Goal: Task Accomplishment & Management: Complete application form

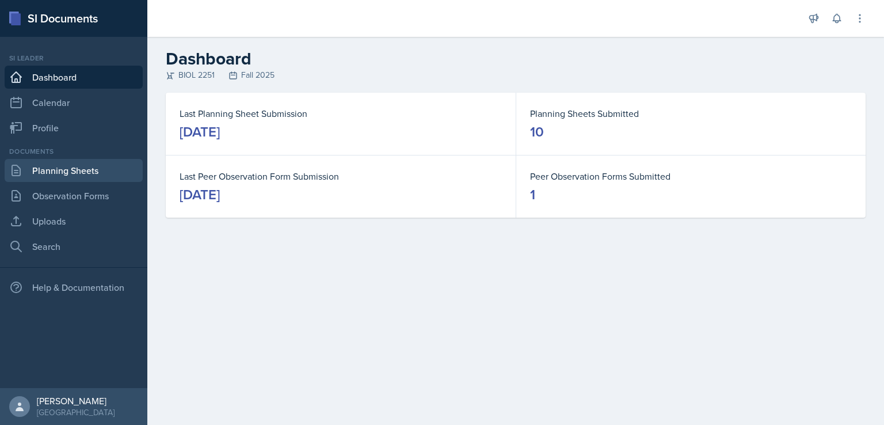
click at [78, 169] on link "Planning Sheets" at bounding box center [74, 170] width 138 height 23
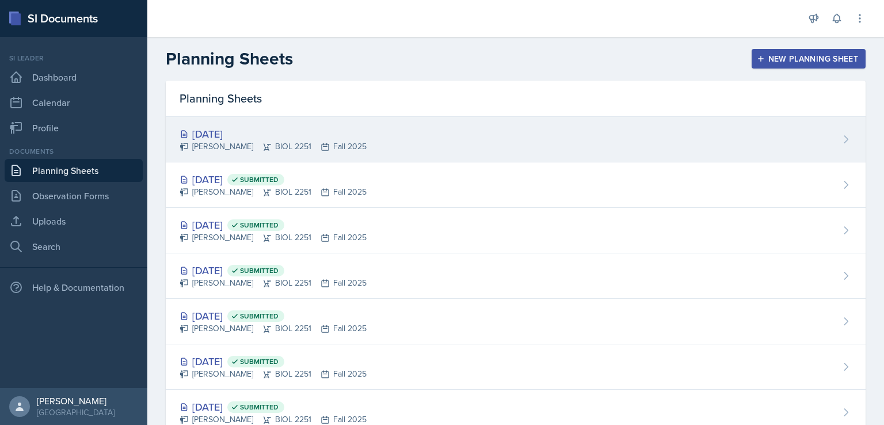
click at [252, 142] on div "[PERSON_NAME] BIOL 2251 Fall 2025" at bounding box center [273, 146] width 187 height 12
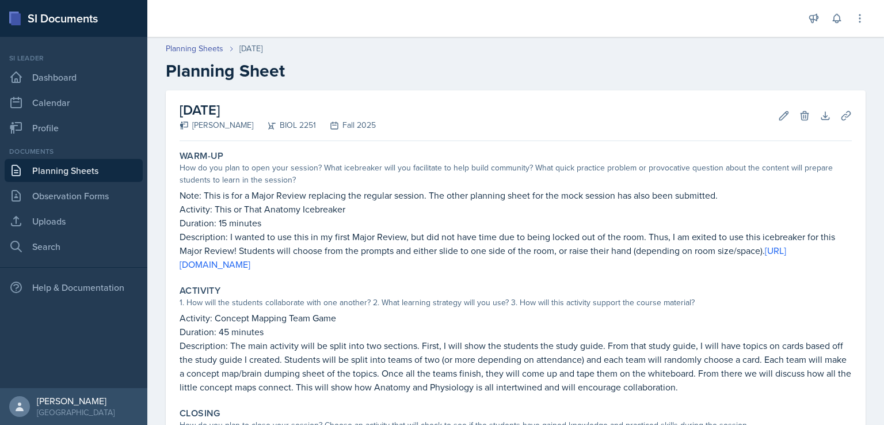
click at [78, 176] on link "Planning Sheets" at bounding box center [74, 170] width 138 height 23
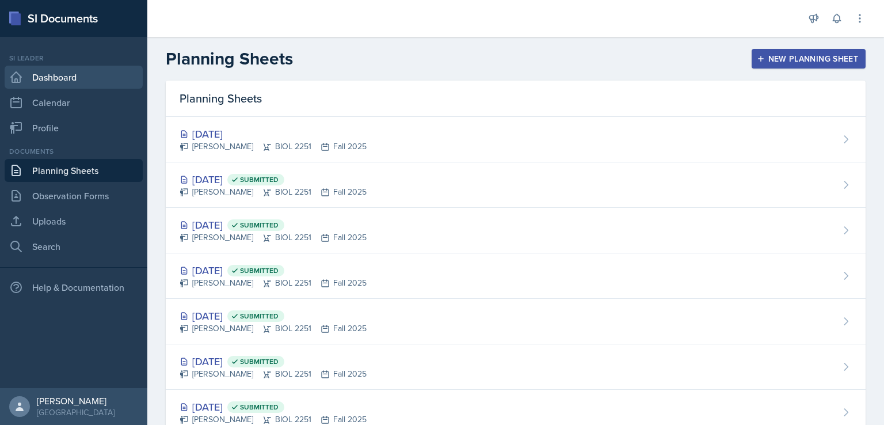
click at [77, 79] on link "Dashboard" at bounding box center [74, 77] width 138 height 23
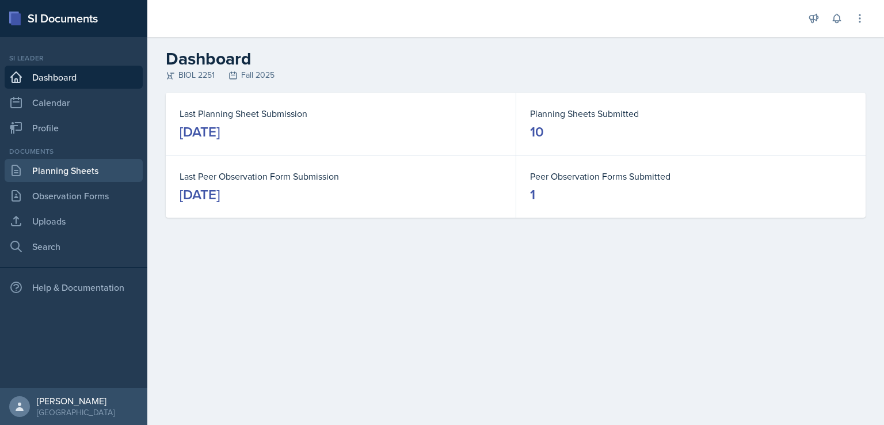
click at [97, 161] on link "Planning Sheets" at bounding box center [74, 170] width 138 height 23
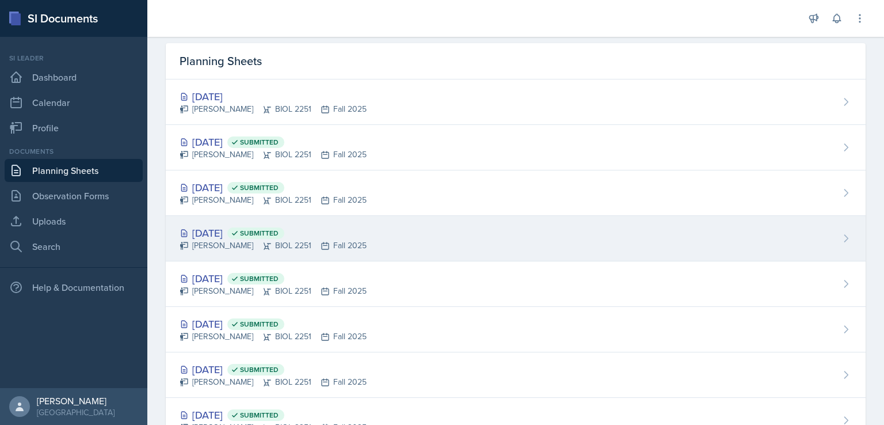
scroll to position [54, 0]
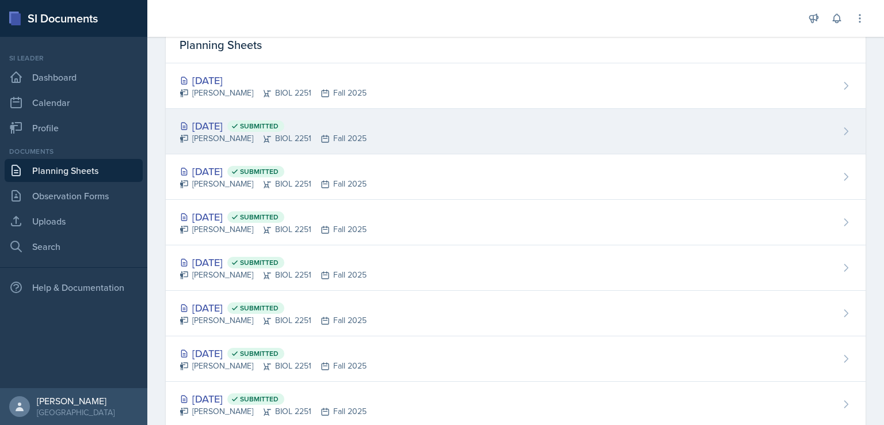
click at [231, 127] on div "[DATE] Submitted" at bounding box center [273, 126] width 187 height 16
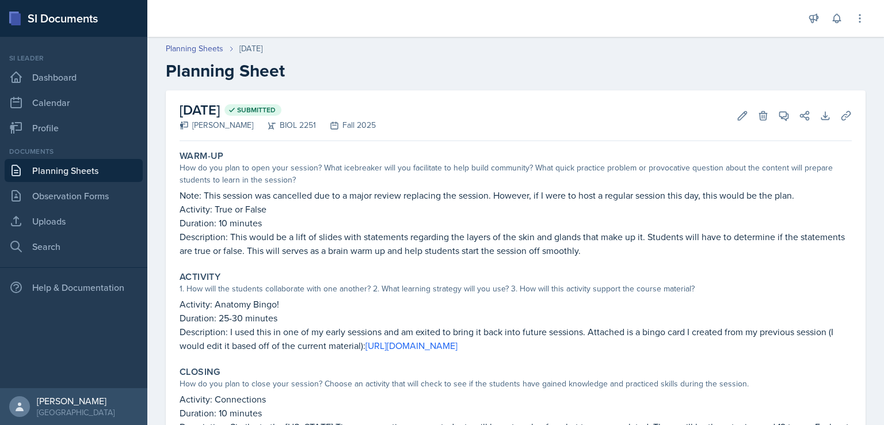
click at [108, 166] on link "Planning Sheets" at bounding box center [74, 170] width 138 height 23
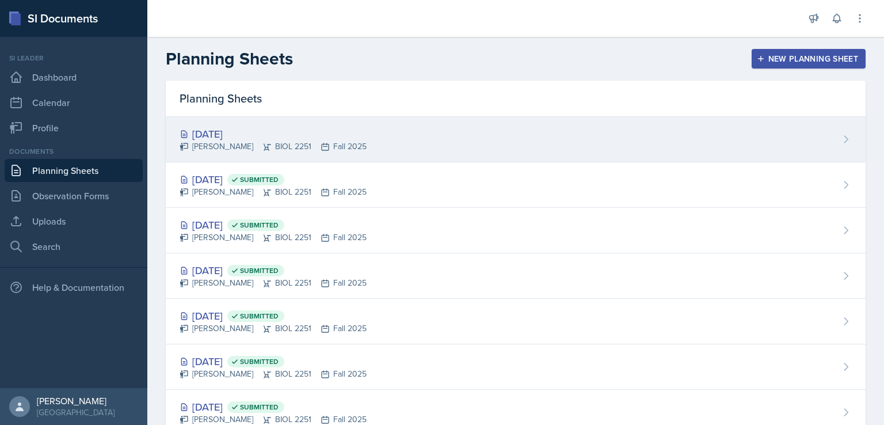
click at [219, 125] on div "[DATE] [PERSON_NAME] BIOL 2251 Fall 2025" at bounding box center [516, 139] width 700 height 45
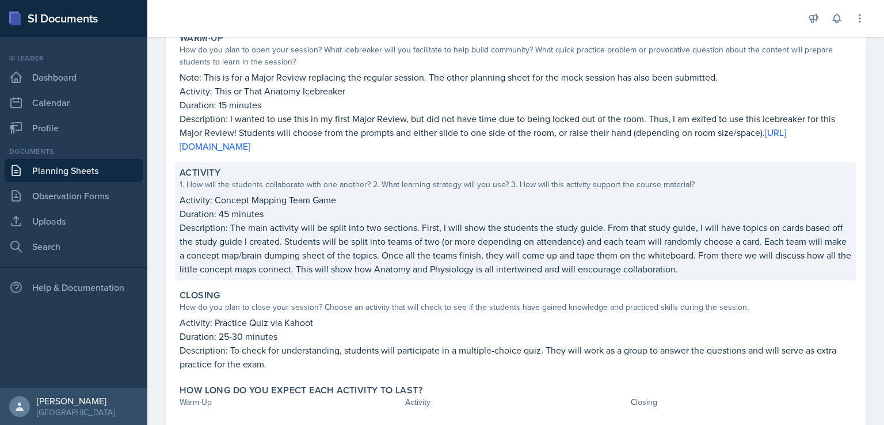
scroll to position [119, 0]
click at [233, 228] on p "Description: The main activity will be split into two sections. First, I will s…" at bounding box center [516, 247] width 672 height 55
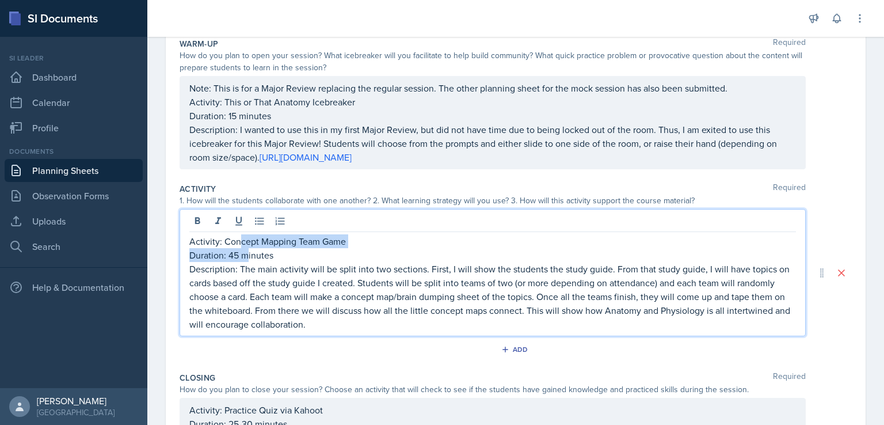
drag, startPoint x: 242, startPoint y: 246, endPoint x: 248, endPoint y: 251, distance: 8.2
click at [248, 251] on div "Activity: Concept Mapping Team Game Duration: 45 minutes Description: The main …" at bounding box center [492, 282] width 607 height 97
click at [249, 268] on p "Description: The main activity will be split into two sections. First, I will s…" at bounding box center [492, 296] width 607 height 69
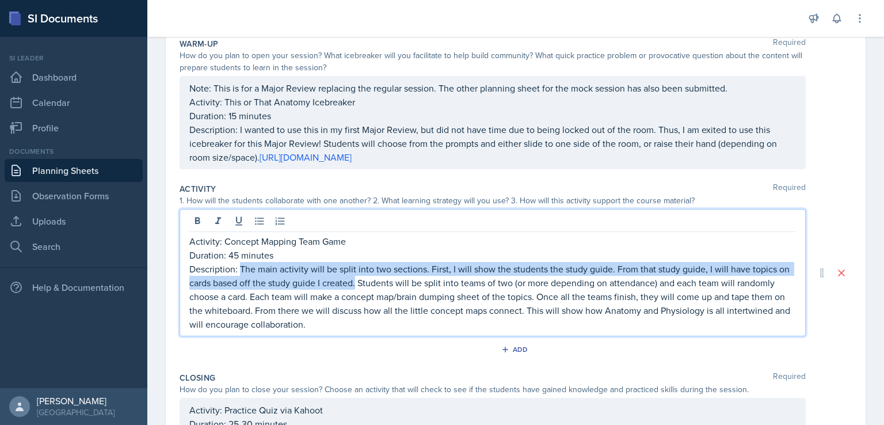
drag, startPoint x: 239, startPoint y: 266, endPoint x: 357, endPoint y: 284, distance: 118.8
click at [357, 284] on p "Description: The main activity will be split into two sections. First, I will s…" at bounding box center [492, 296] width 607 height 69
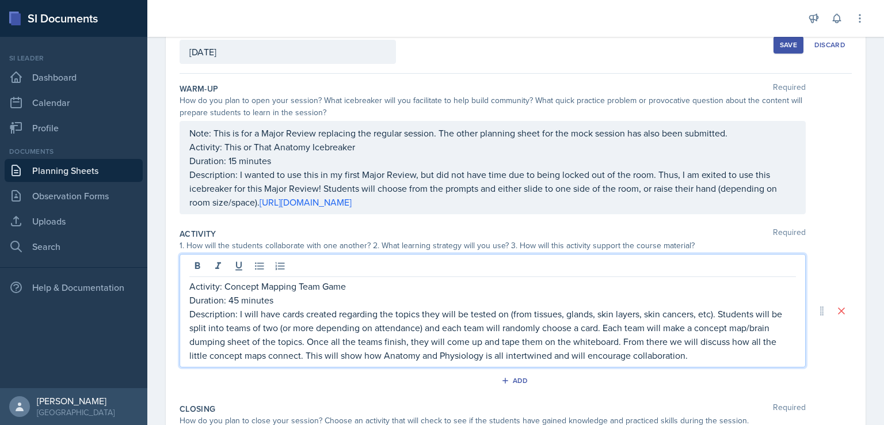
scroll to position [73, 0]
click at [434, 134] on p "Note: This is for a Major Review replacing the regular session. The other plann…" at bounding box center [492, 134] width 607 height 14
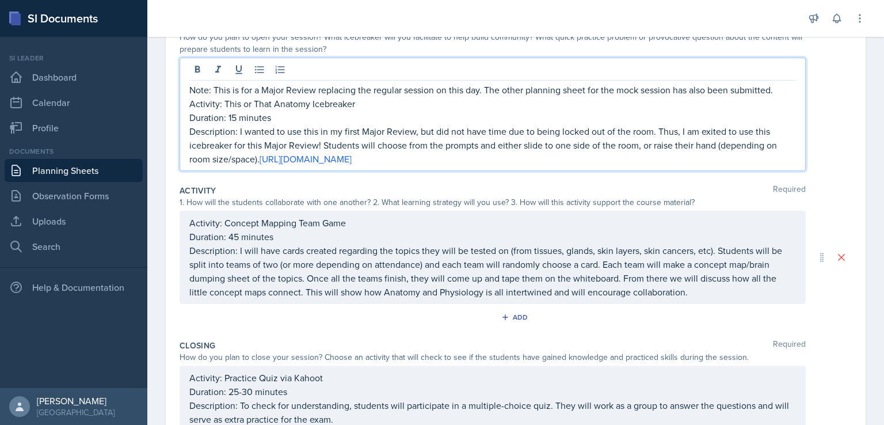
scroll to position [138, 0]
click at [617, 90] on p "Note: This is for a Major Review replacing the regular session on this day. The…" at bounding box center [492, 89] width 607 height 14
click at [675, 92] on p "Note: This is for a Major Review replacing the regular session on this day. The…" at bounding box center [492, 89] width 607 height 14
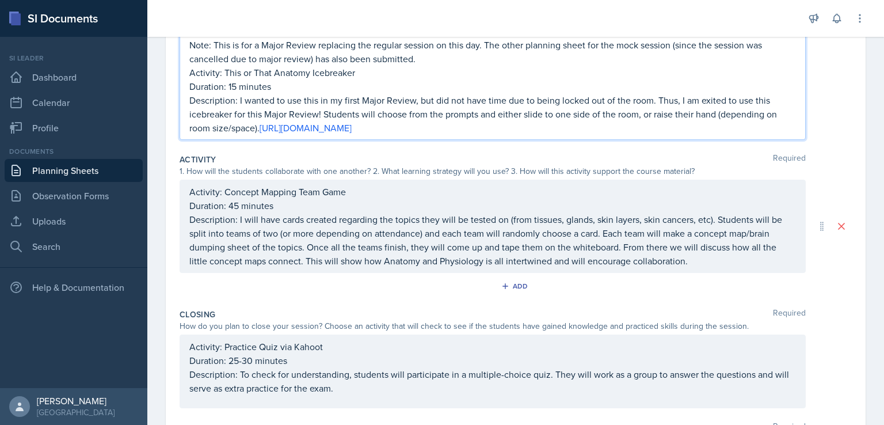
scroll to position [184, 0]
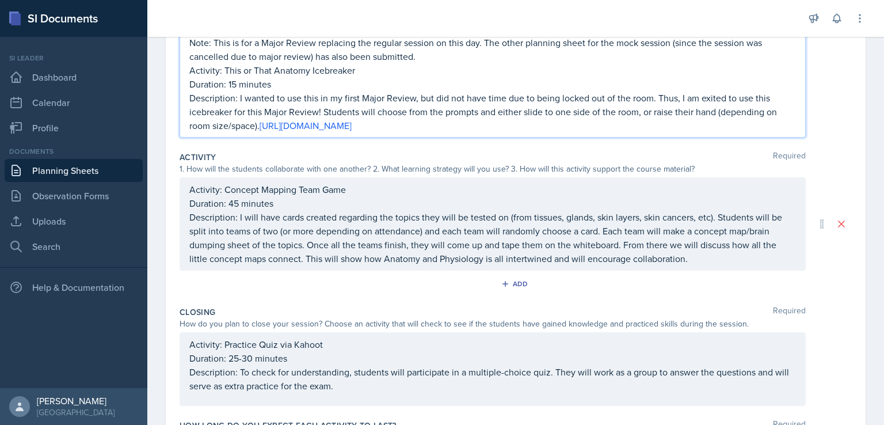
click at [237, 83] on p "Duration: 15 minutes" at bounding box center [492, 84] width 607 height 14
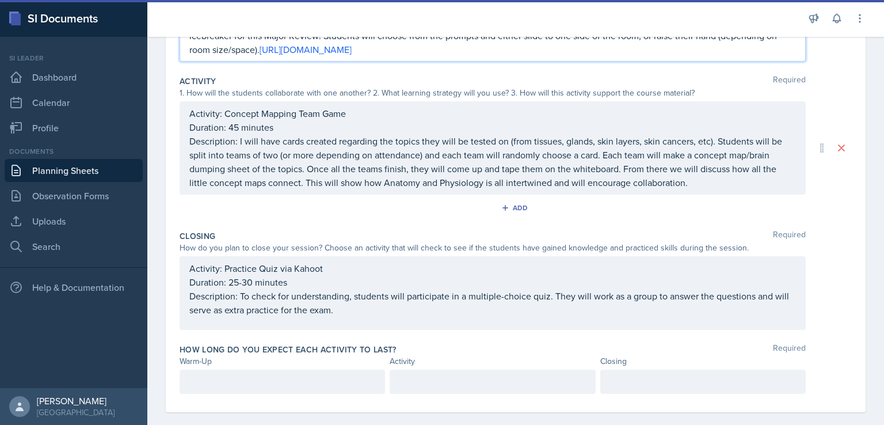
scroll to position [261, 0]
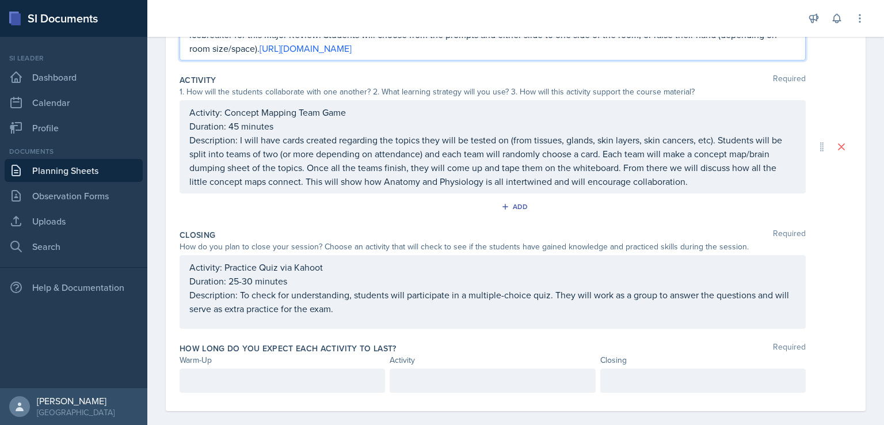
click at [241, 124] on div "Activity: Concept Mapping Team Game Duration: 45 minutes Description: I will ha…" at bounding box center [492, 146] width 607 height 83
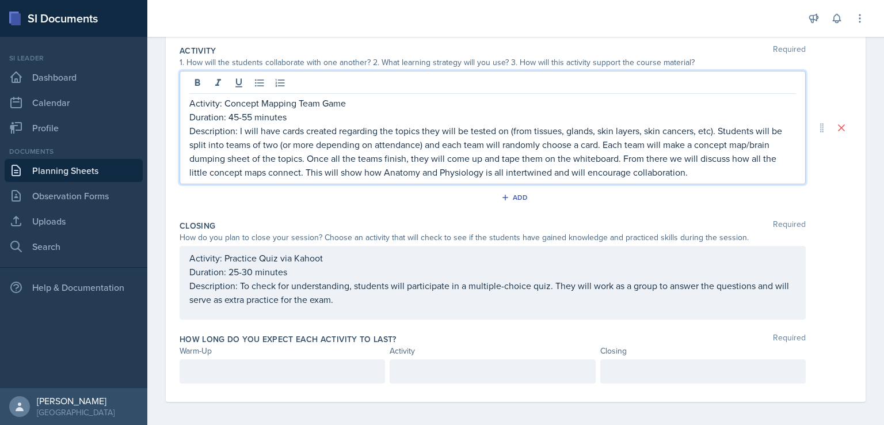
scroll to position [270, 0]
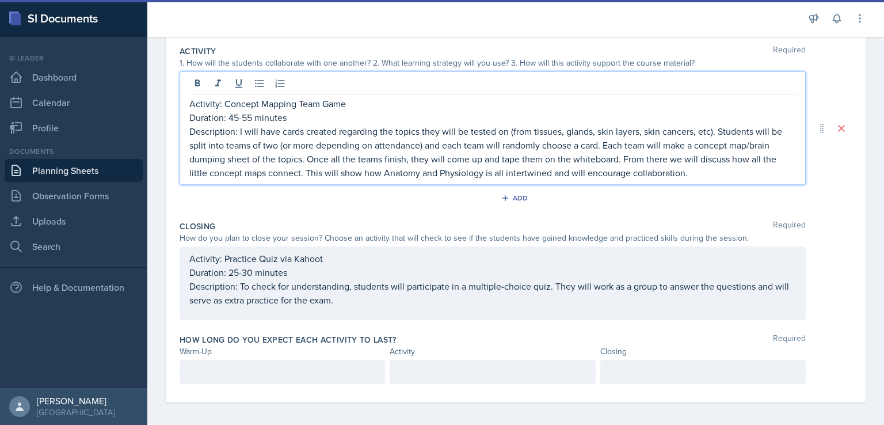
click at [394, 129] on p "Description: I will have cards created regarding the topics they will be tested…" at bounding box center [492, 151] width 607 height 55
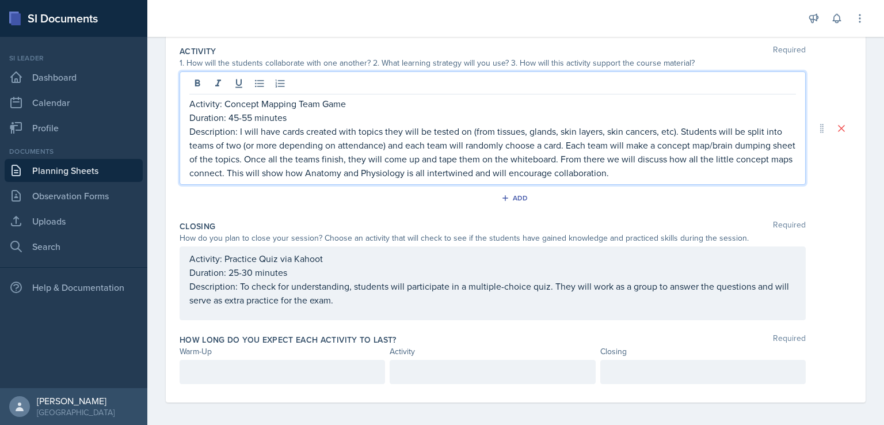
click at [384, 130] on p "Description: I will have cards created with topics they will be tested on (from…" at bounding box center [492, 151] width 607 height 55
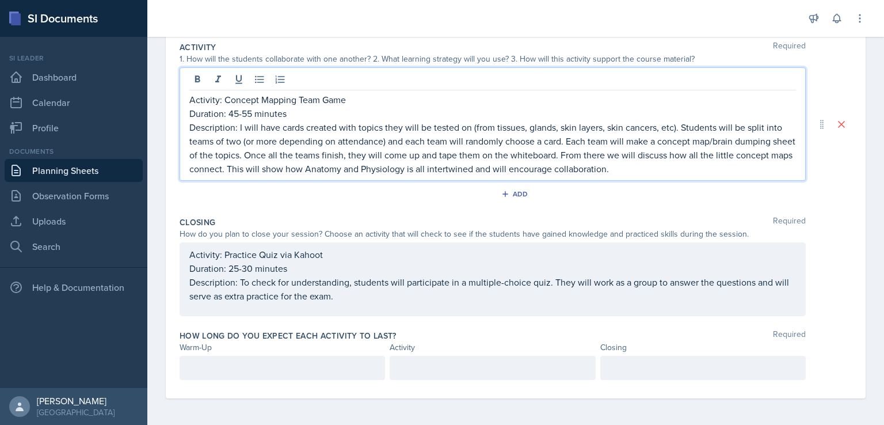
click at [261, 153] on p "Description: I will have cards created with topics they will be tested on (from…" at bounding box center [492, 147] width 607 height 55
click at [318, 156] on p "Description: I will have cards created with topics they will be tested on (from…" at bounding box center [492, 147] width 607 height 55
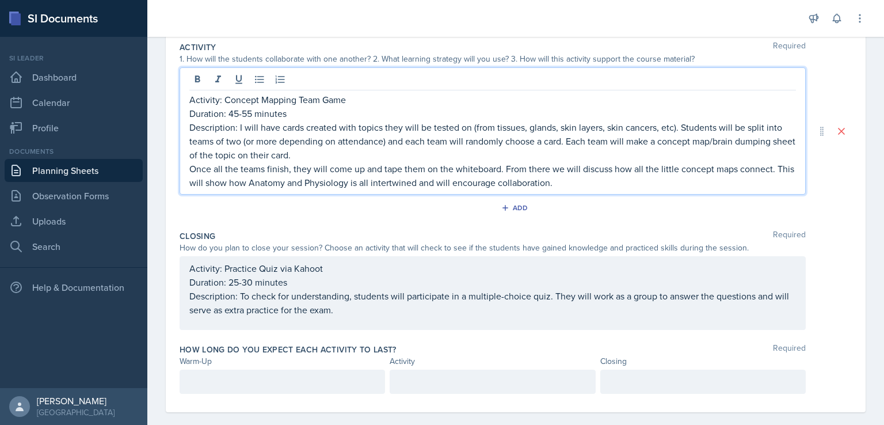
click at [331, 146] on p "Description: I will have cards created with topics they will be tested on (from…" at bounding box center [492, 140] width 607 height 41
click at [329, 155] on p "Description: I will have cards created with topics they will be tested on (from…" at bounding box center [492, 140] width 607 height 41
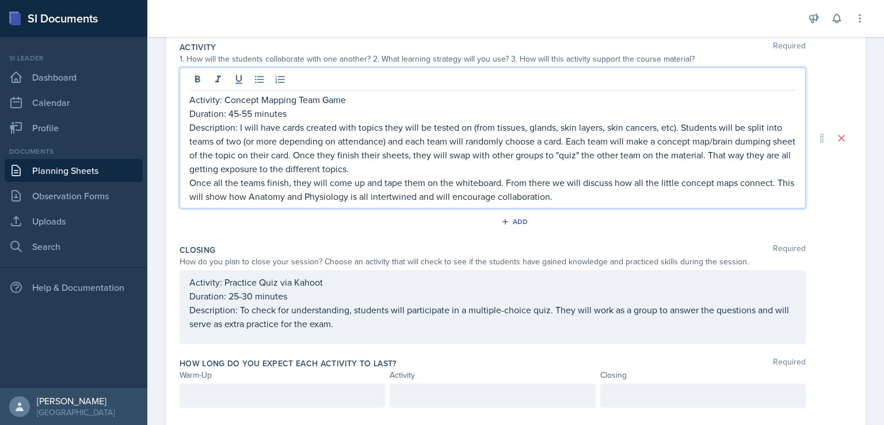
click at [423, 185] on p "Once all the teams finish, they will come up and tape them on the whiteboard. F…" at bounding box center [492, 190] width 607 height 28
click at [424, 182] on p "Once all the teams finish, they will come up and tape their sheets on the white…" at bounding box center [492, 190] width 607 height 28
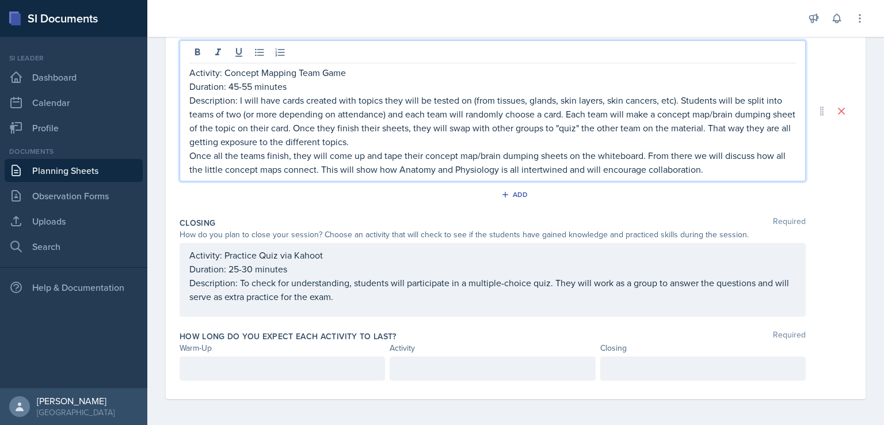
scroll to position [302, 0]
click at [281, 270] on p "Duration: 25-30 minutes" at bounding box center [492, 267] width 607 height 14
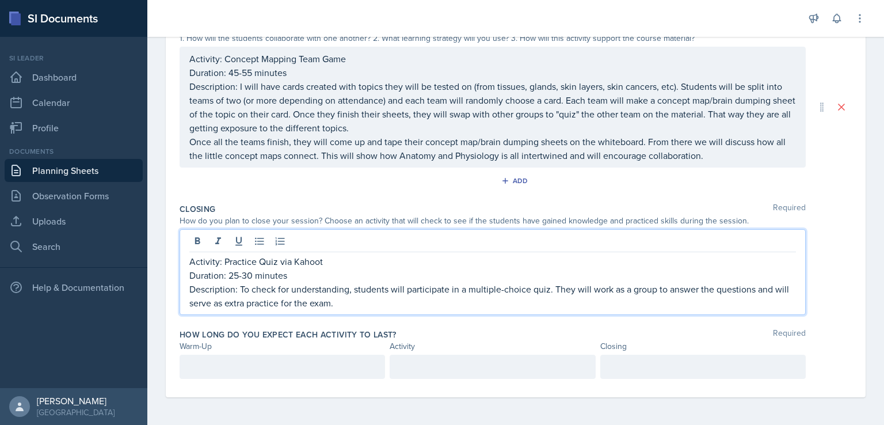
scroll to position [293, 0]
click at [276, 356] on div at bounding box center [283, 368] width 206 height 24
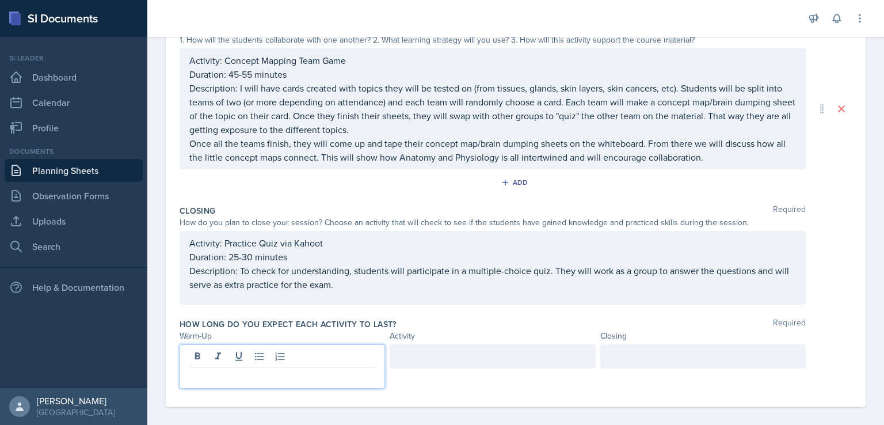
scroll to position [302, 0]
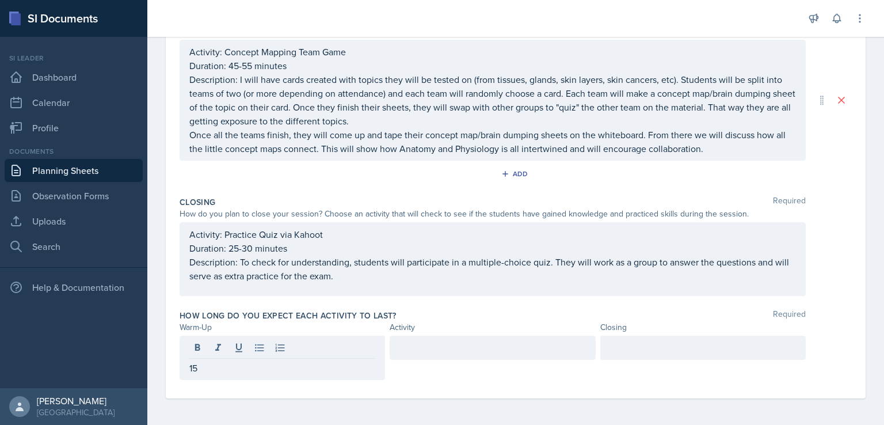
click at [413, 355] on div at bounding box center [493, 348] width 206 height 24
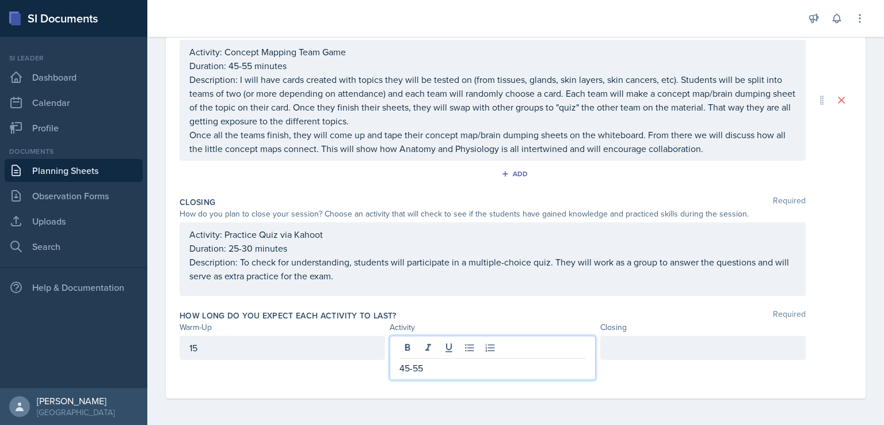
click at [611, 351] on div at bounding box center [703, 348] width 206 height 24
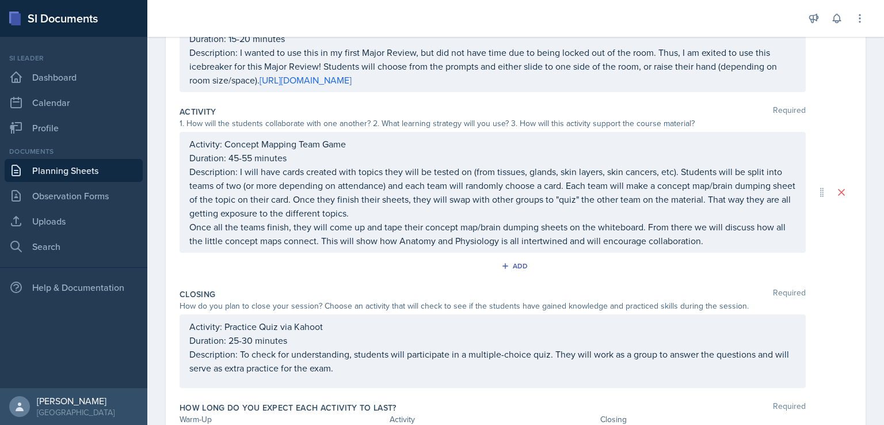
scroll to position [0, 0]
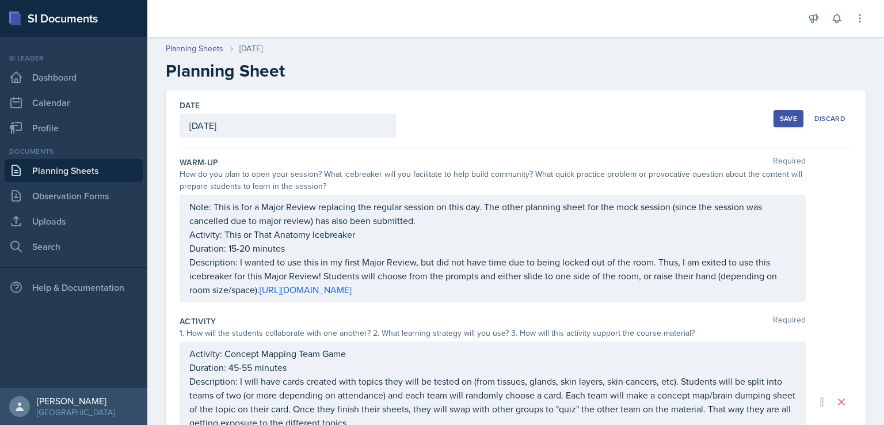
click at [774, 113] on button "Save" at bounding box center [789, 118] width 30 height 17
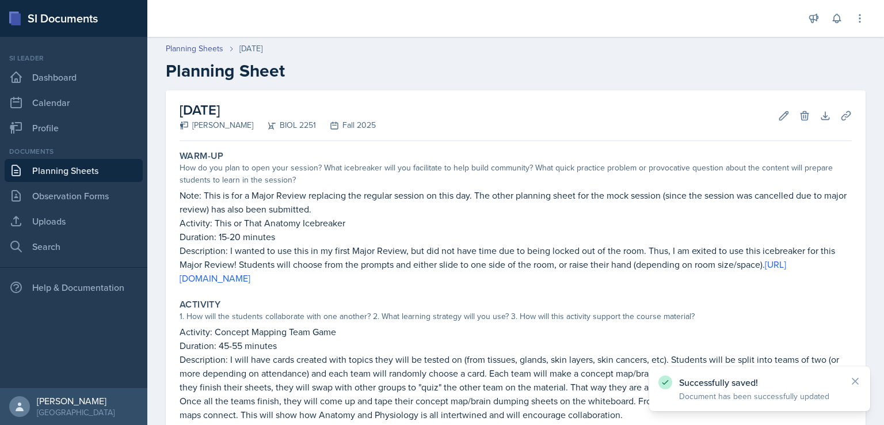
click at [54, 161] on link "Planning Sheets" at bounding box center [74, 170] width 138 height 23
